Goal: Task Accomplishment & Management: Manage account settings

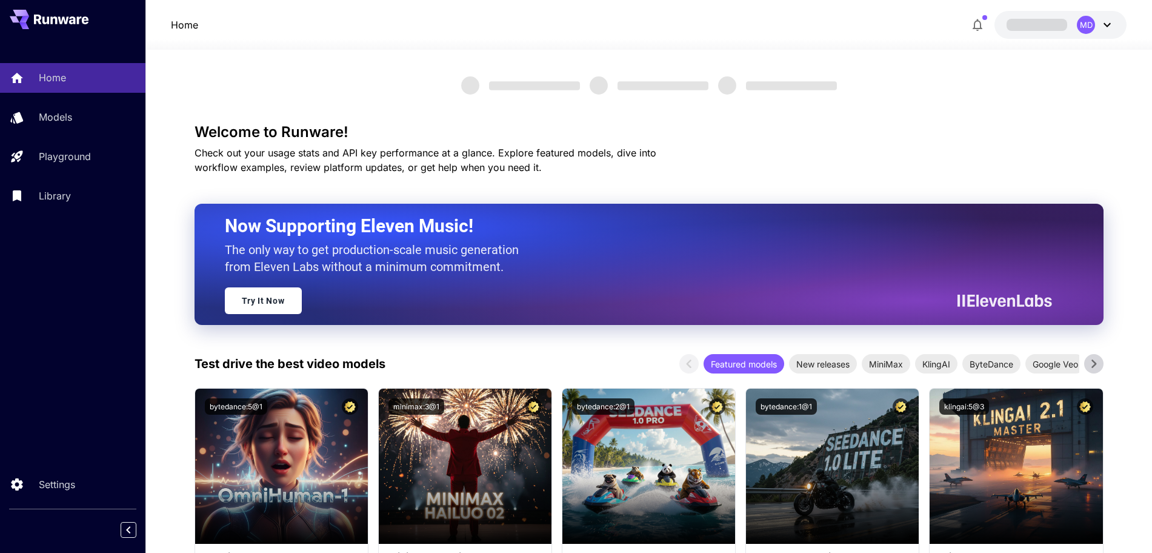
click at [1104, 25] on icon at bounding box center [1107, 25] width 15 height 15
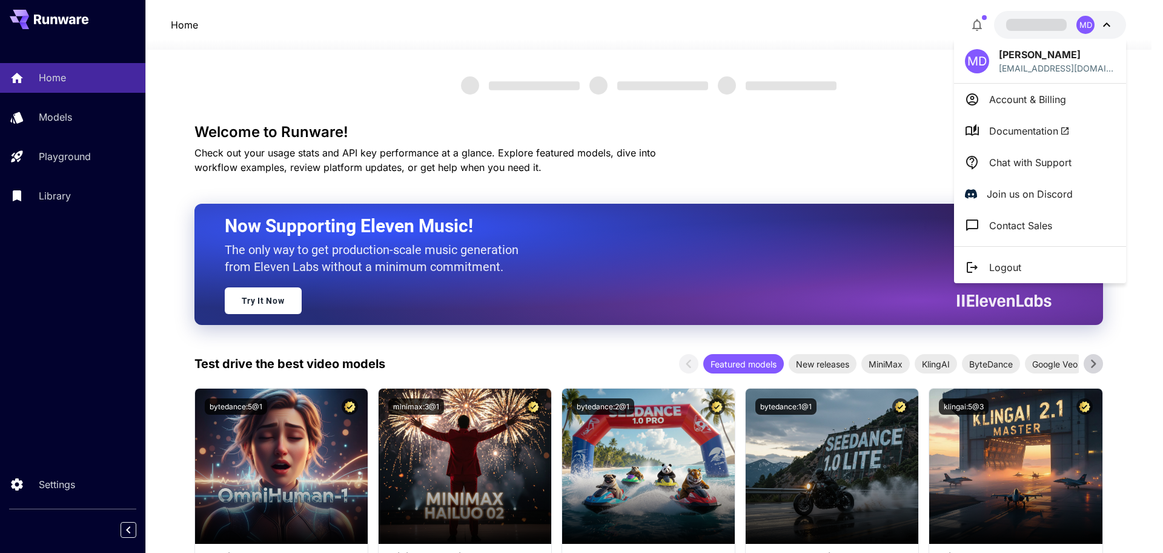
click at [1049, 97] on p "Account & Billing" at bounding box center [1027, 99] width 77 height 15
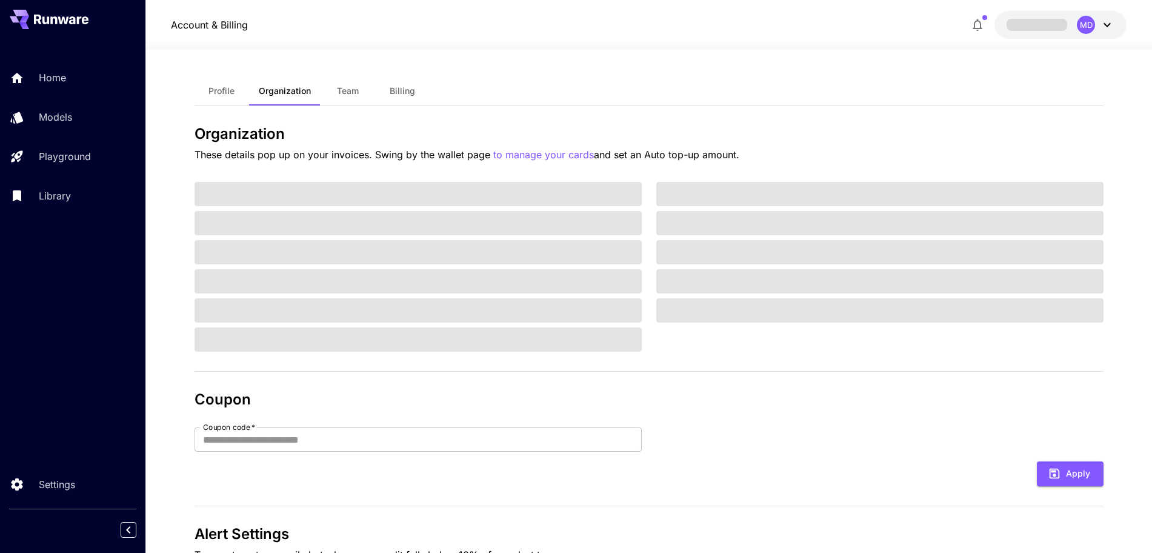
click at [1041, 20] on span at bounding box center [1036, 25] width 61 height 12
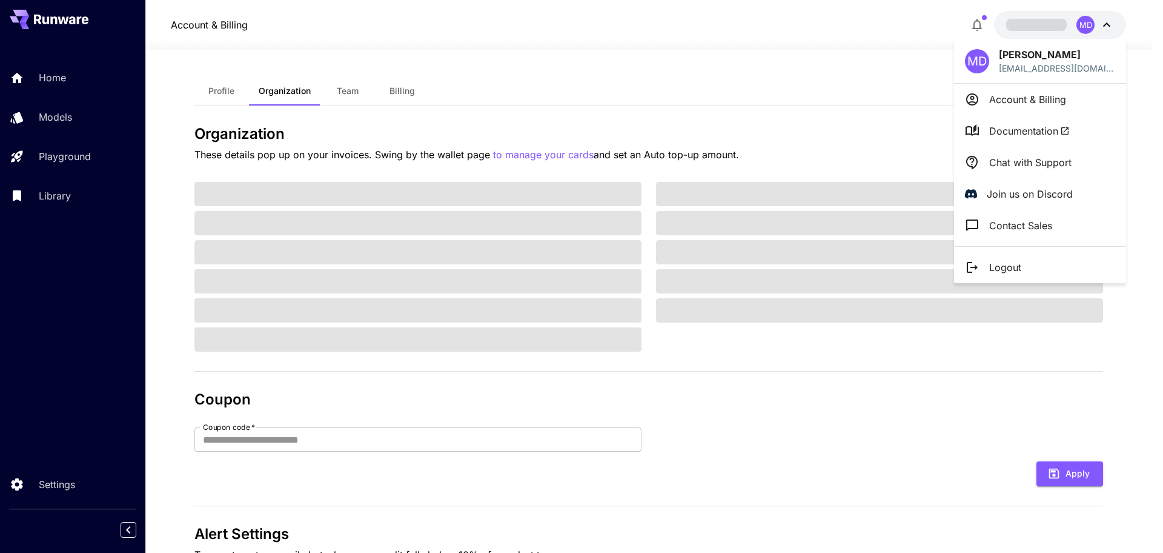
click at [1043, 105] on p "Account & Billing" at bounding box center [1027, 99] width 77 height 15
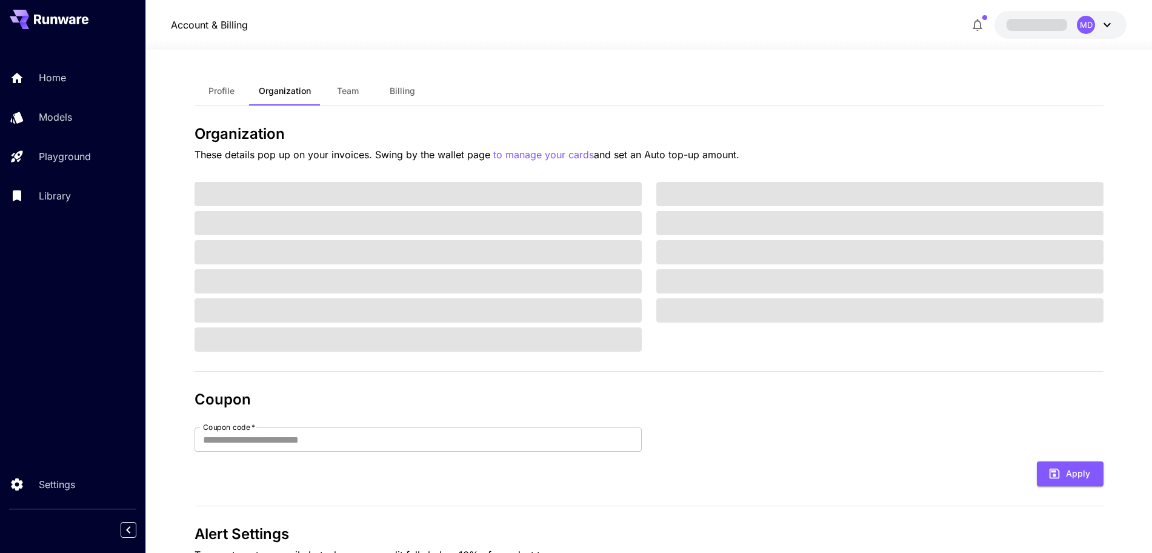
click at [221, 91] on span "Profile" at bounding box center [221, 90] width 26 height 11
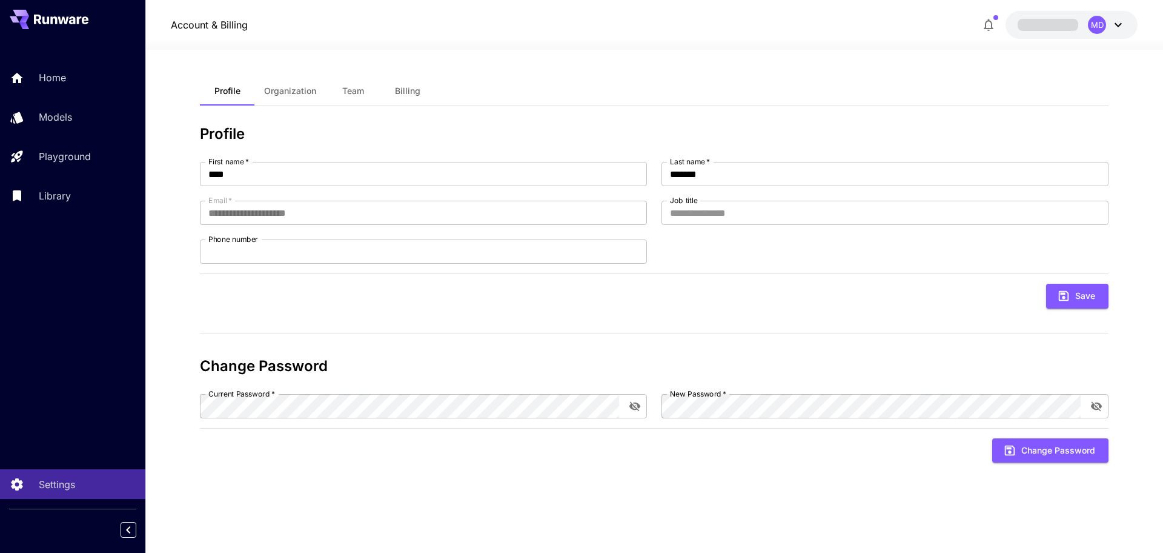
click at [1096, 25] on div "MD" at bounding box center [1097, 25] width 18 height 18
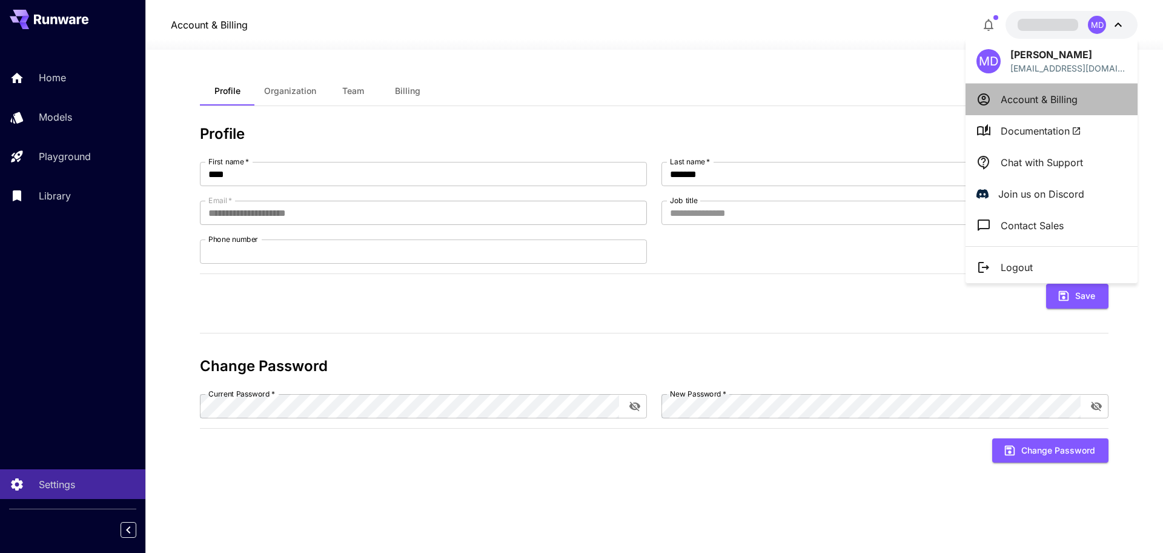
click at [1011, 96] on p "Account & Billing" at bounding box center [1039, 99] width 77 height 15
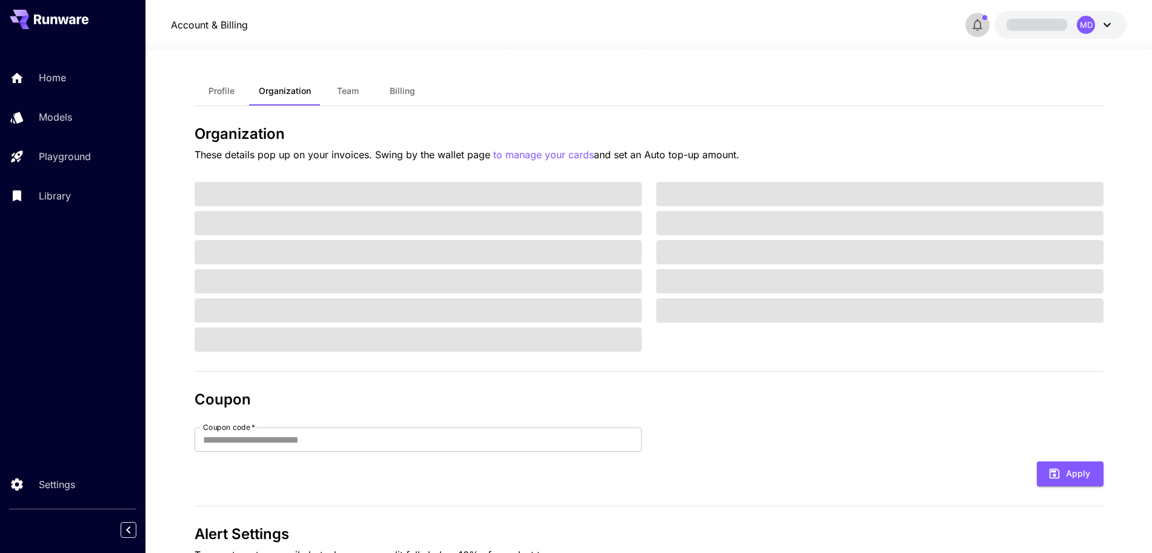
click at [979, 27] on icon "button" at bounding box center [977, 25] width 15 height 15
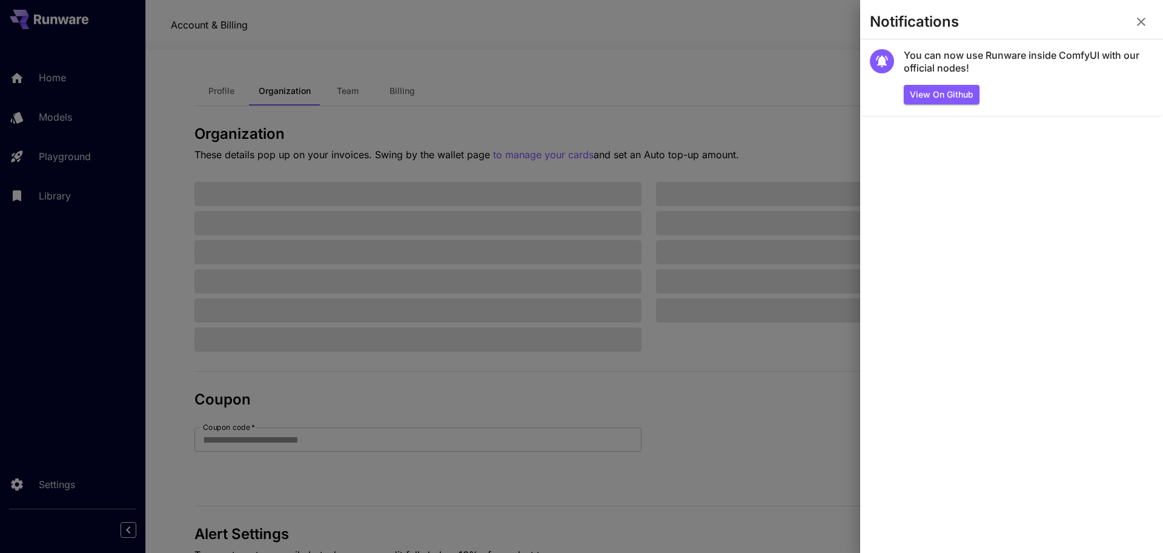
click at [739, 348] on div at bounding box center [581, 276] width 1163 height 553
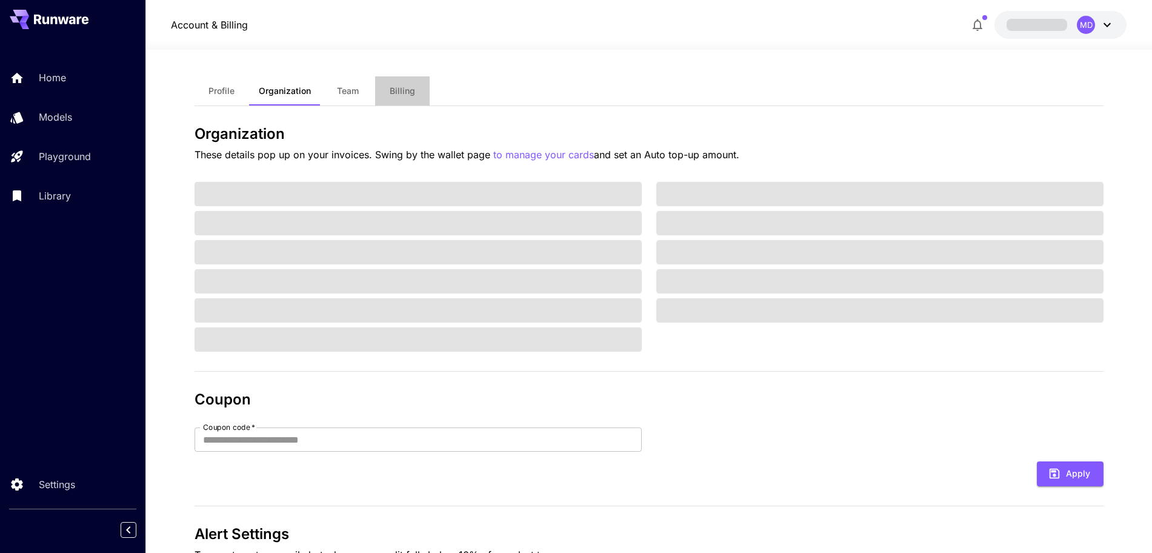
click at [399, 92] on span "Billing" at bounding box center [402, 90] width 25 height 11
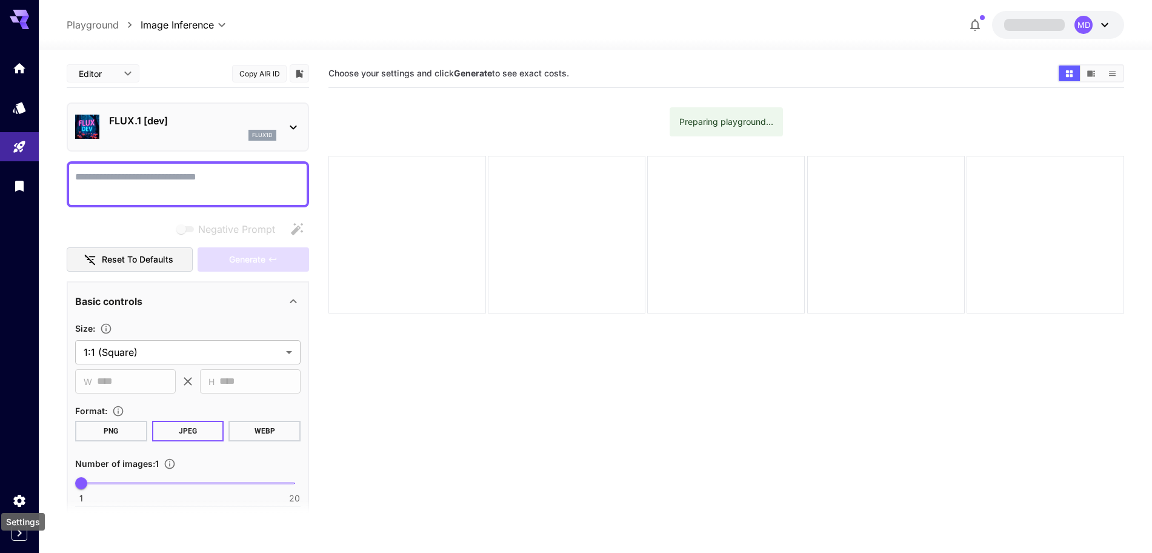
click at [19, 528] on div "Settings" at bounding box center [23, 522] width 44 height 18
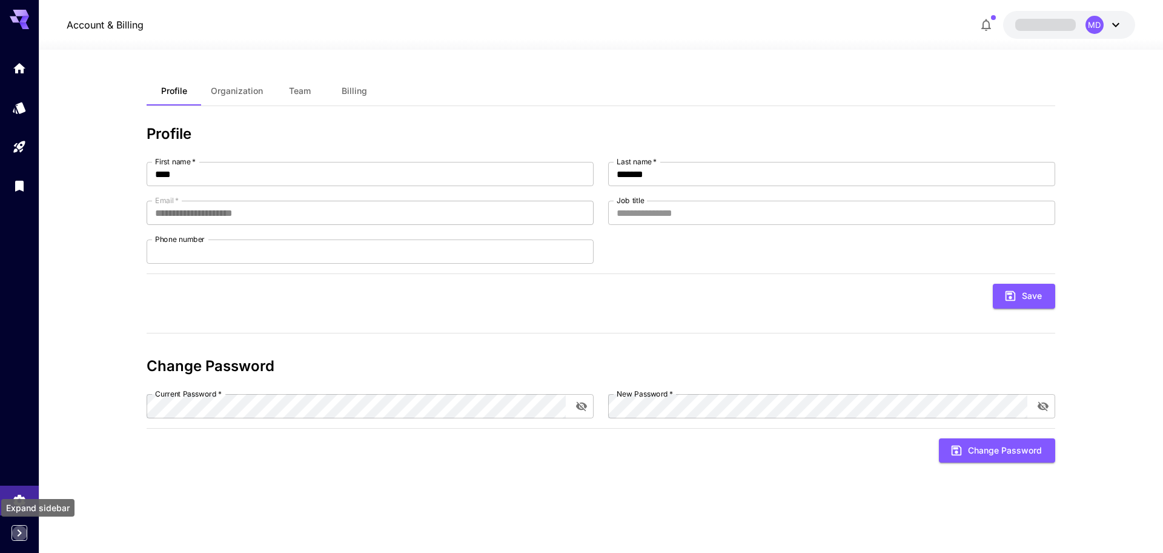
click at [20, 534] on icon "Expand sidebar" at bounding box center [20, 532] width 4 height 7
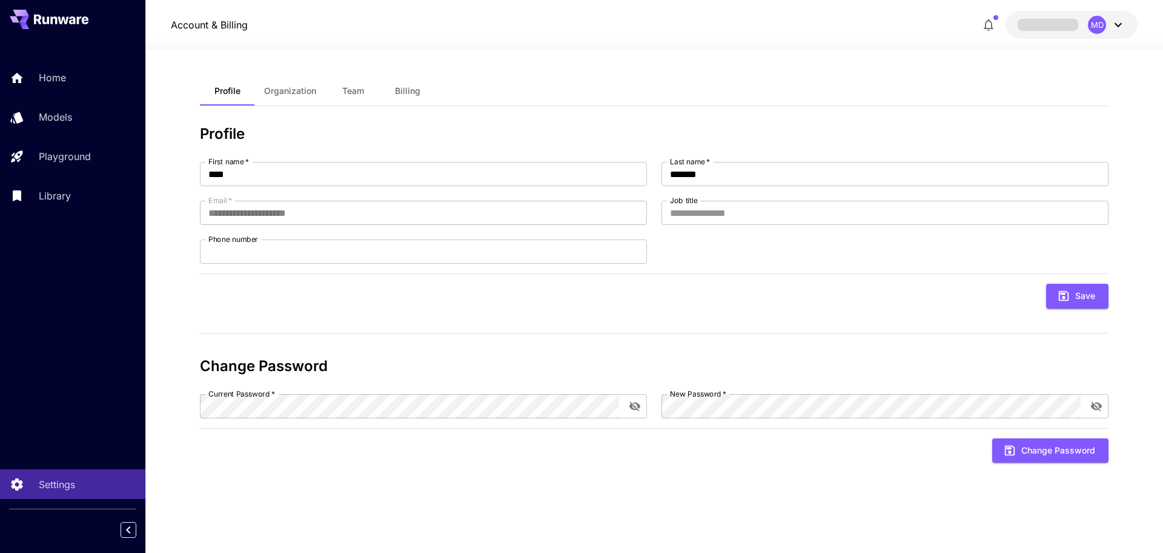
click at [399, 90] on span "Billing" at bounding box center [407, 90] width 25 height 11
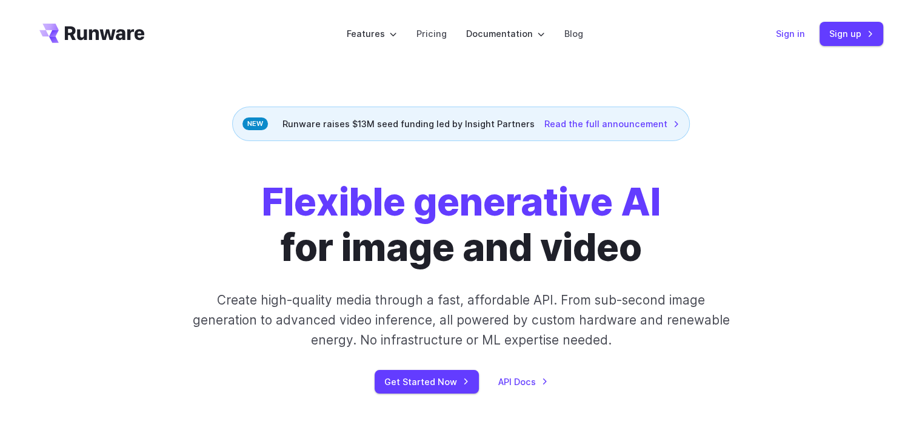
click at [796, 32] on link "Sign in" at bounding box center [790, 34] width 29 height 14
